Goal: Navigation & Orientation: Understand site structure

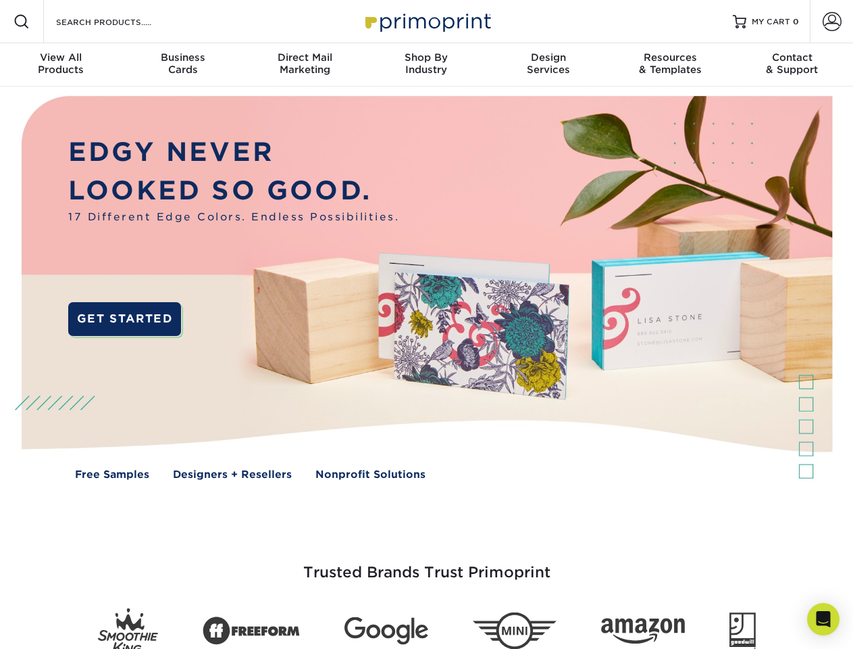
click at [426, 324] on img at bounding box center [426, 297] width 845 height 422
click at [22, 22] on span at bounding box center [22, 22] width 16 height 16
click at [832, 22] on span at bounding box center [832, 21] width 19 height 19
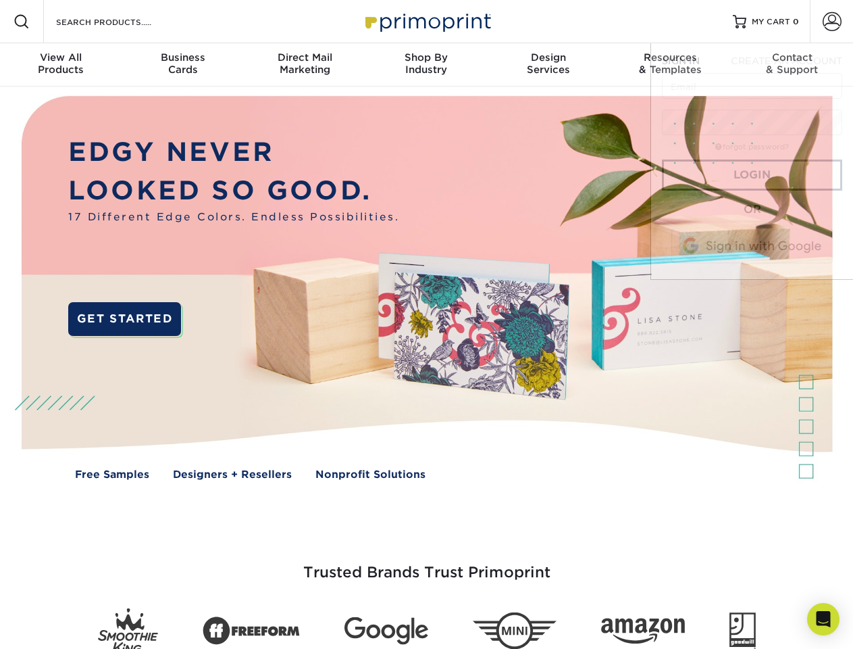
click at [61, 65] on div "View All Products" at bounding box center [61, 63] width 122 height 24
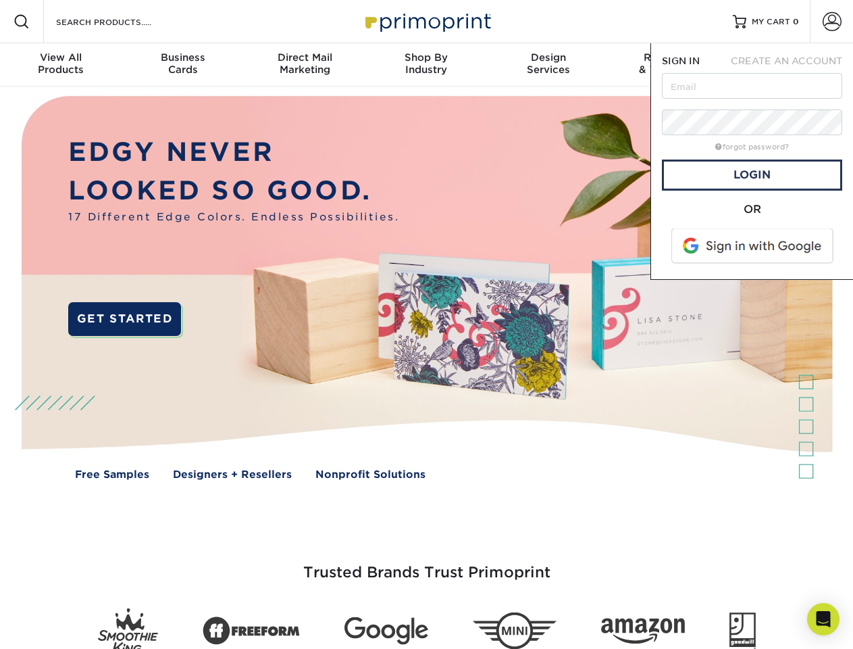
click at [182, 65] on div "Business Cards" at bounding box center [183, 63] width 122 height 24
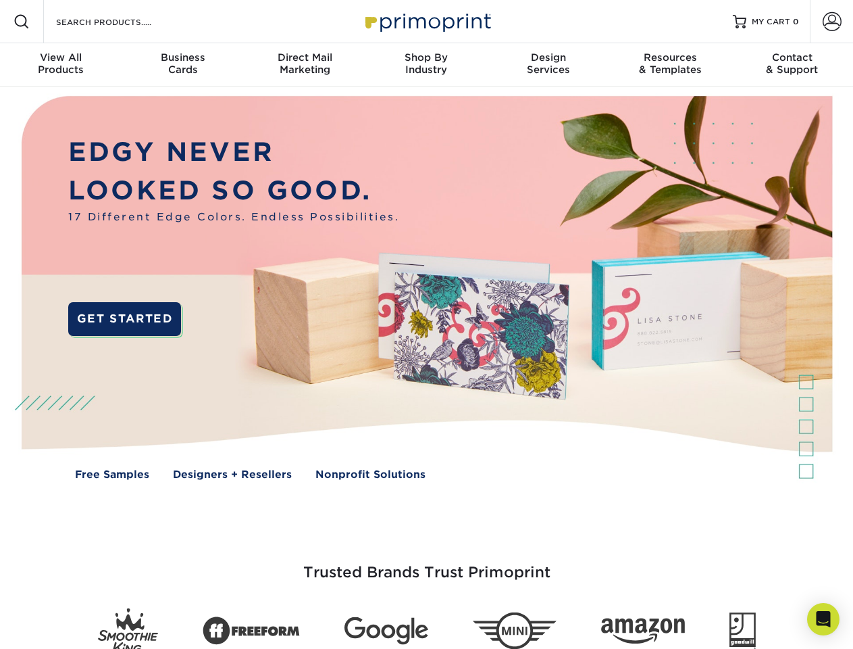
click at [305, 65] on div "Direct Mail Marketing" at bounding box center [305, 63] width 122 height 24
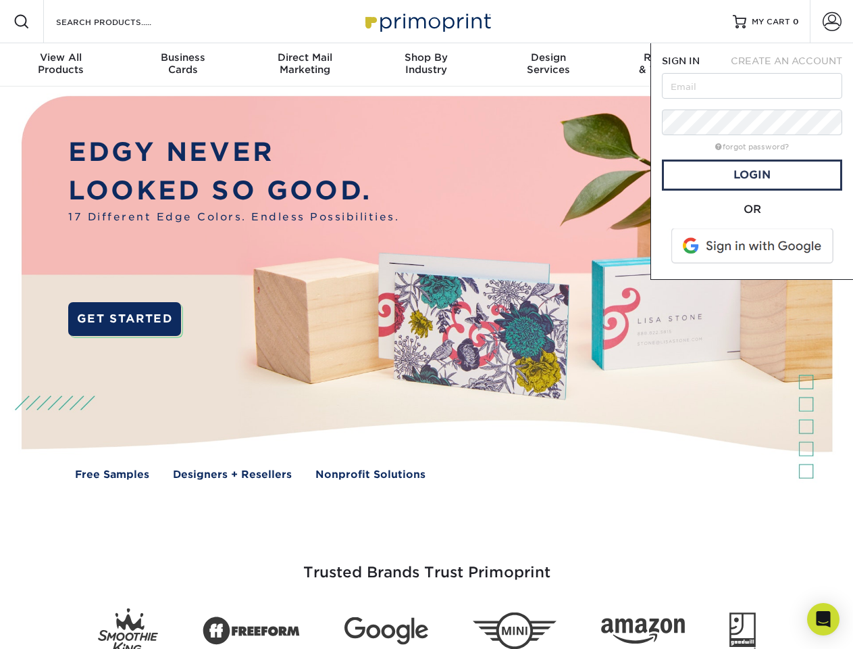
click at [426, 65] on div "Shop By Industry" at bounding box center [427, 63] width 122 height 24
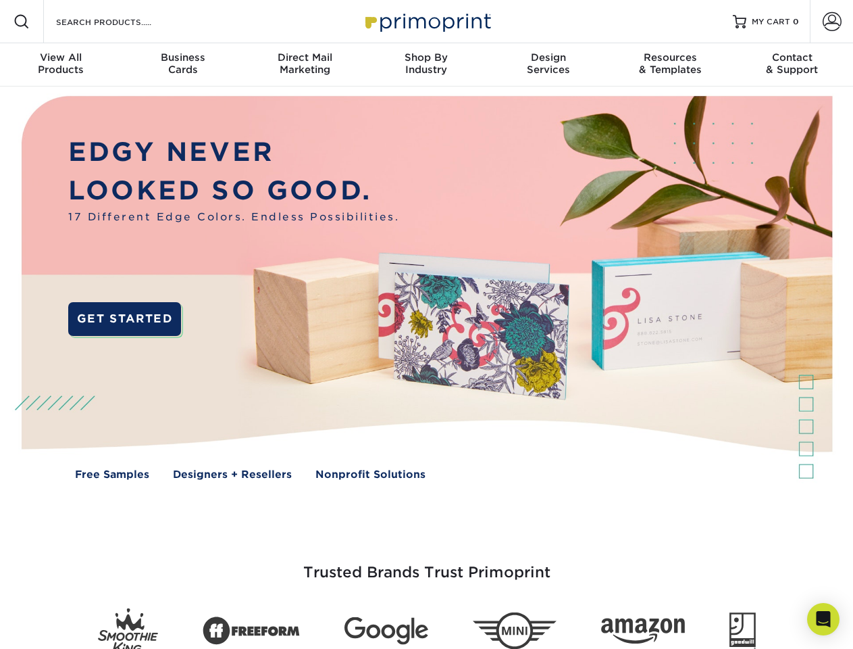
click at [549, 65] on div "Design Services" at bounding box center [549, 63] width 122 height 24
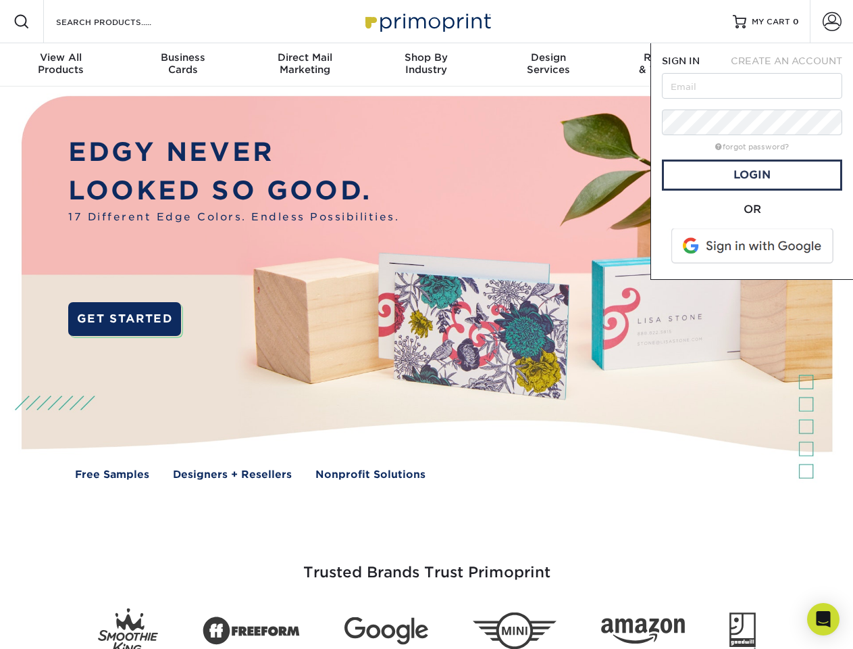
click at [670, 65] on span "SIGN IN" at bounding box center [681, 60] width 38 height 11
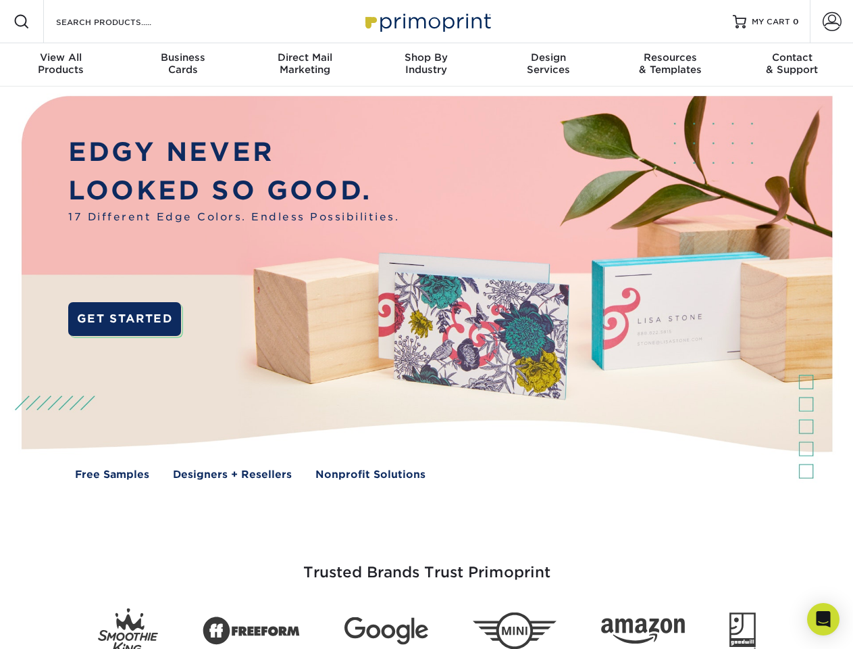
click at [793, 65] on div "Contact & Support" at bounding box center [793, 63] width 122 height 24
